Goal: Information Seeking & Learning: Understand process/instructions

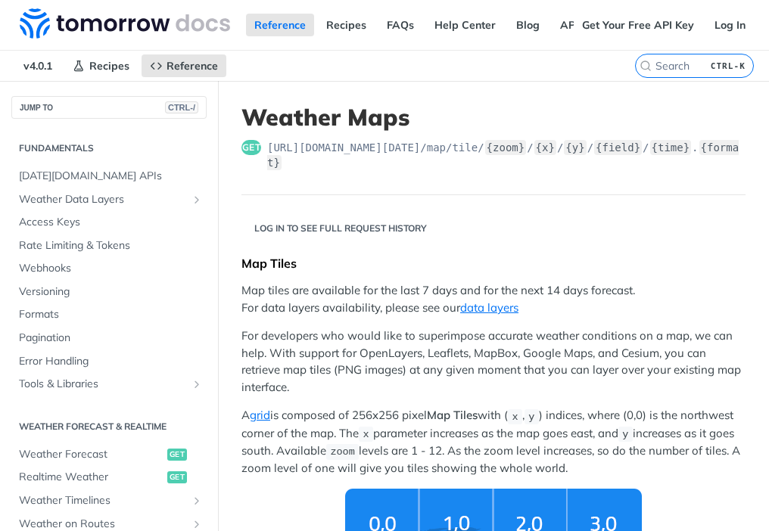
scroll to position [316, 0]
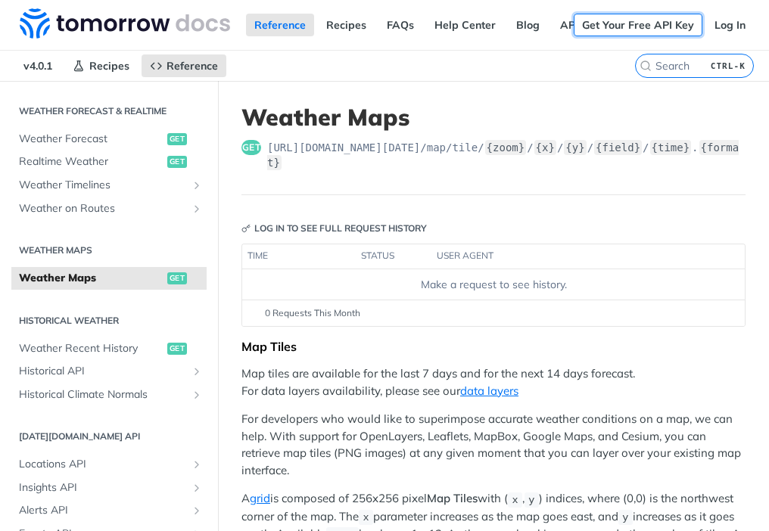
click at [625, 27] on link "Get Your Free API Key" at bounding box center [638, 25] width 129 height 23
click at [578, 64] on nav "v4.0.1 Recipes Reference" at bounding box center [317, 66] width 635 height 30
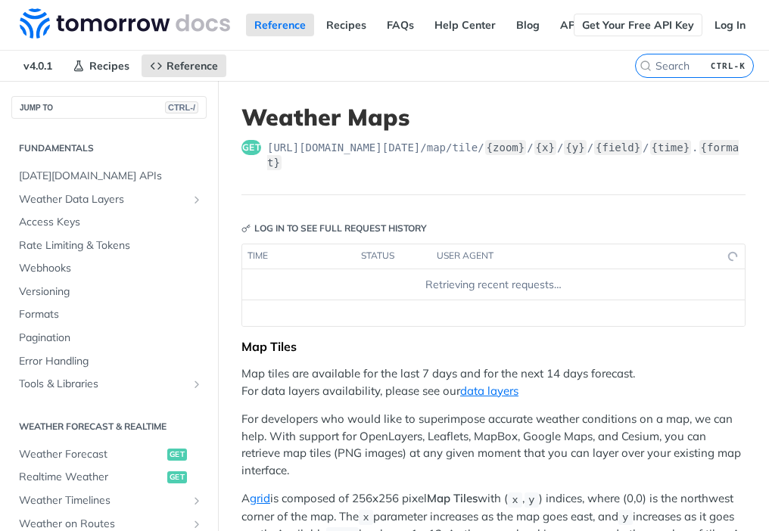
scroll to position [316, 0]
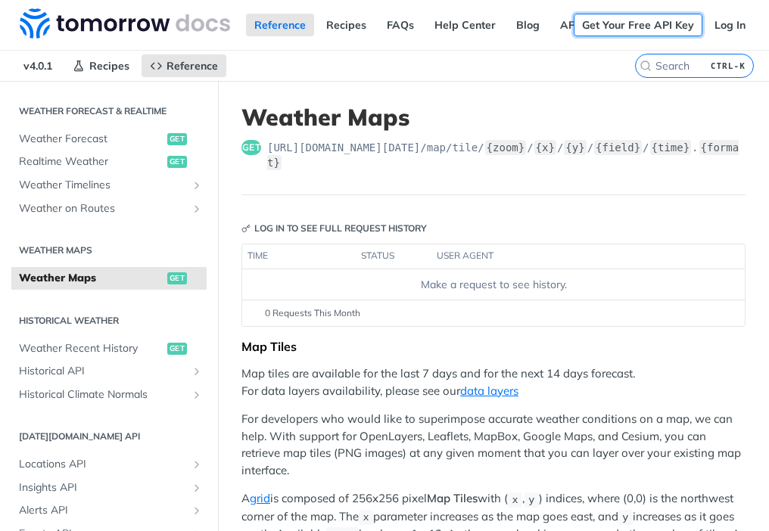
click at [597, 22] on link "Get Your Free API Key" at bounding box center [638, 25] width 129 height 23
click at [720, 23] on link "Log In" at bounding box center [730, 25] width 48 height 23
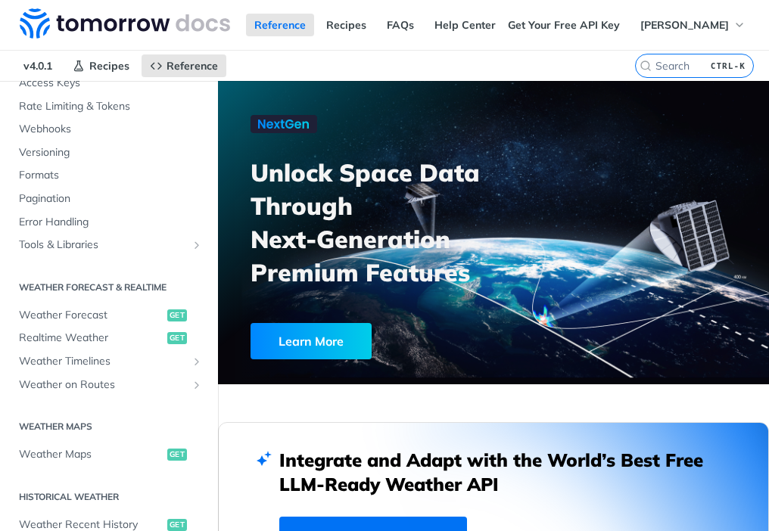
scroll to position [148, 0]
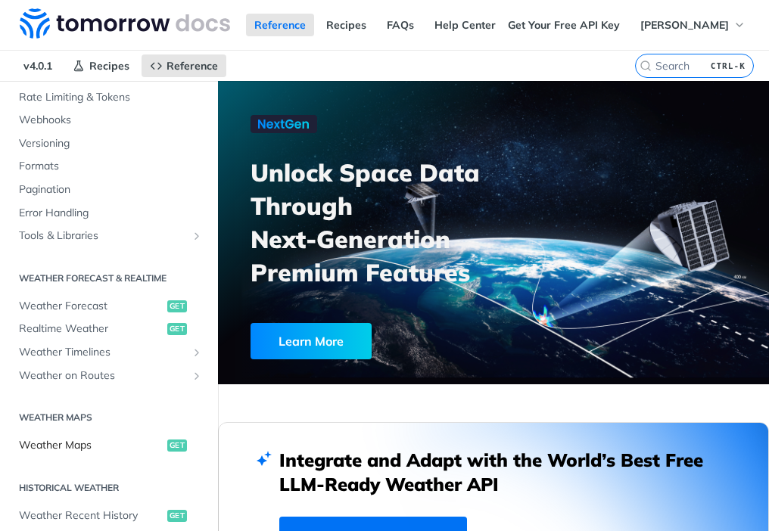
click at [142, 448] on span "Weather Maps" at bounding box center [91, 445] width 145 height 15
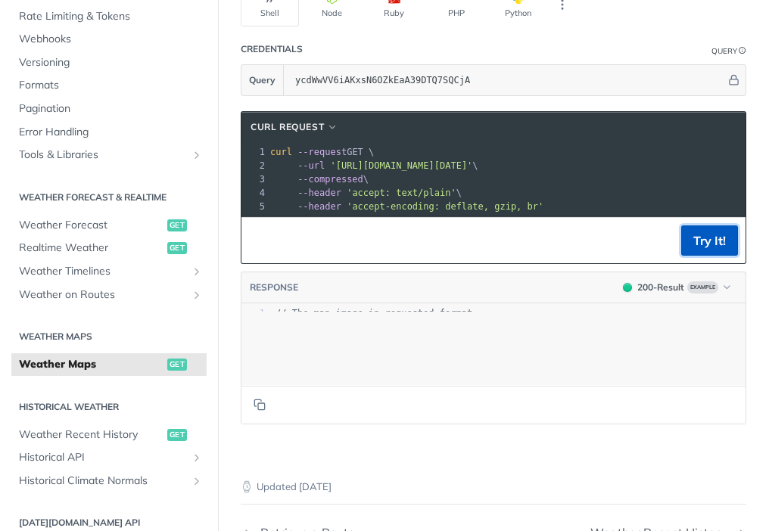
click at [698, 256] on button "Try It!" at bounding box center [709, 241] width 57 height 30
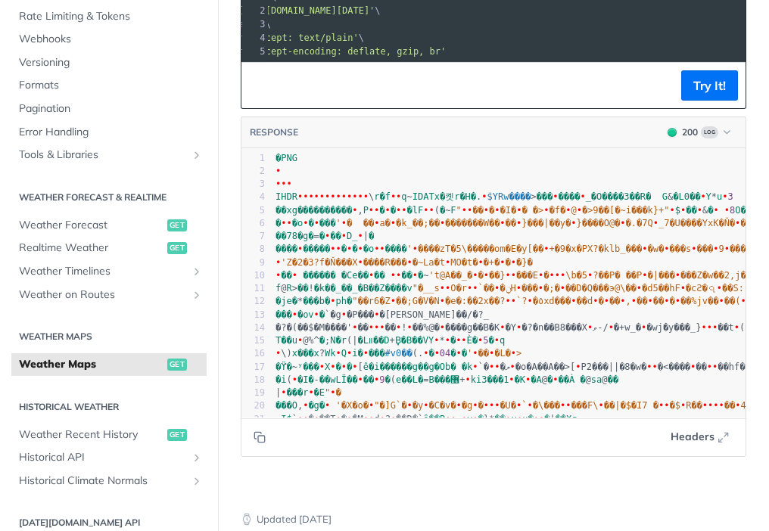
scroll to position [0, 171]
drag, startPoint x: 326, startPoint y: 204, endPoint x: 723, endPoint y: 204, distance: 397.5
click at [329, 16] on span "--url 'https://api.tomorrow.io/v4/map/tile/5/2/3/precipitationIntensity/now.png…" at bounding box center [224, 10] width 208 height 11
copy span "'https://api.tomorrow.io/v4/map/tile/5/2/3/precipitationIntensity/now.png?apike…"
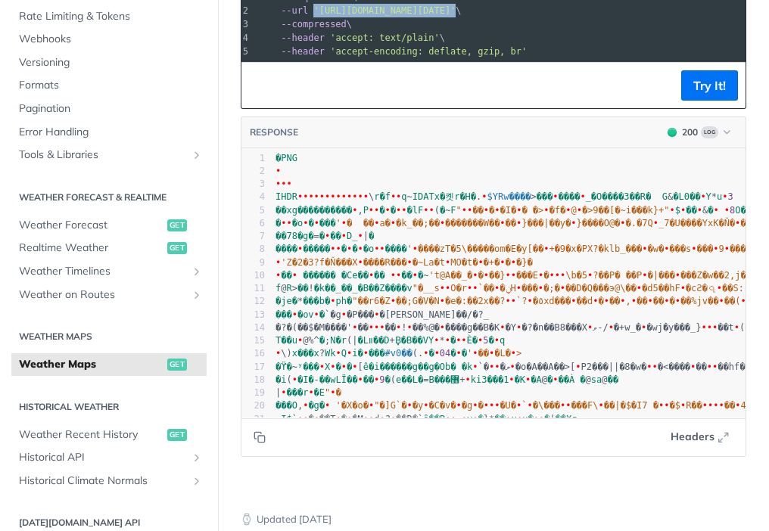
scroll to position [0, 0]
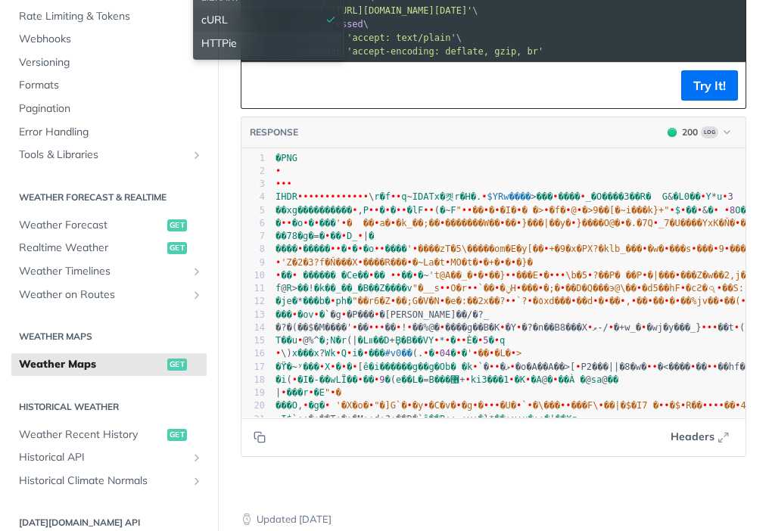
click at [248, 28] on div "cURL" at bounding box center [268, 20] width 135 height 16
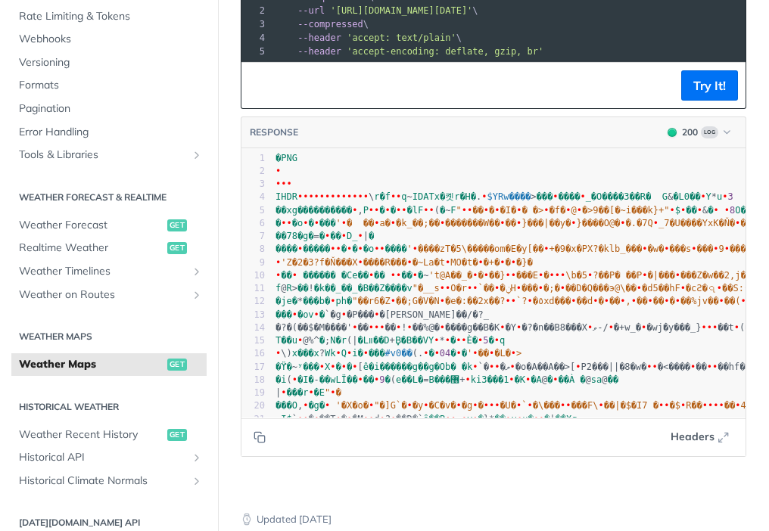
click at [221, 33] on div "Language Shell Node Ruby PHP Python Credentials Query Query ycdWwVV6iAKxsN6OZkE…" at bounding box center [493, 135] width 551 height 705
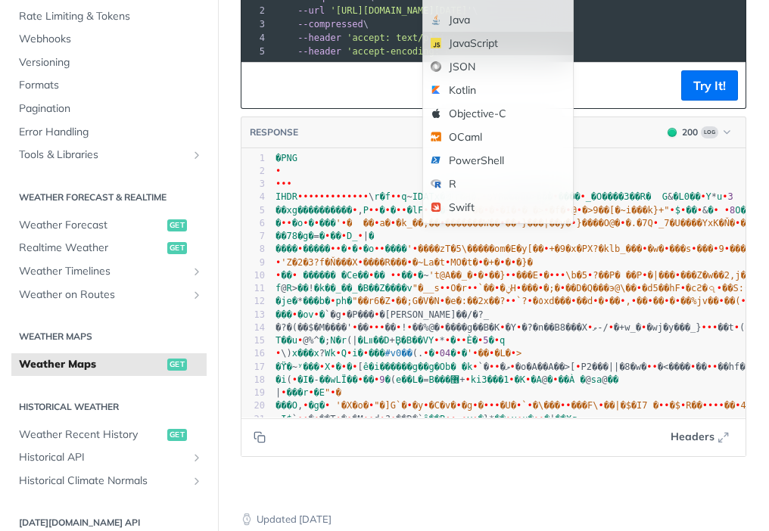
click at [469, 55] on div "JavaScript" at bounding box center [498, 43] width 150 height 23
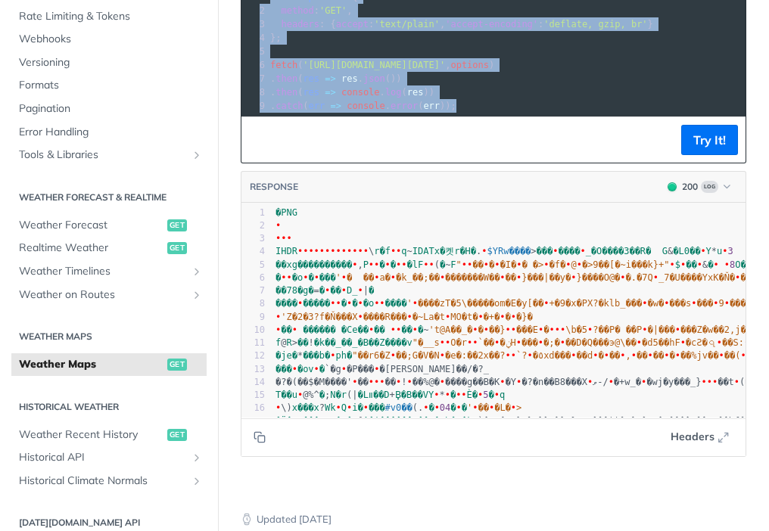
drag, startPoint x: 472, startPoint y: 304, endPoint x: 266, endPoint y: 193, distance: 234.1
click at [267, 113] on div "1 const options = { 2 method : 'GET' , 3 headers : { accept : 'text/plain' , 'a…" at bounding box center [594, 51] width 655 height 123
copy div "const options = { 2 method : 'GET' , 3 headers : { accept : 'text/plain' , 'acc…"
